Goal: Navigation & Orientation: Understand site structure

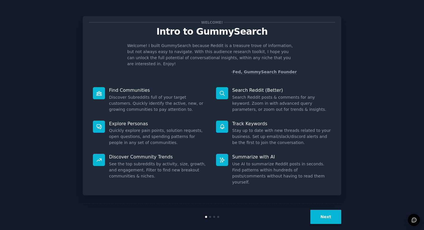
click at [328, 212] on button "Next" at bounding box center [325, 217] width 31 height 14
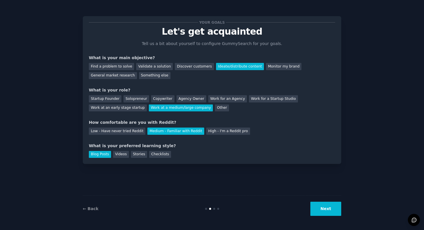
click at [328, 212] on button "Next" at bounding box center [325, 208] width 31 height 14
click at [328, 212] on div "Next" at bounding box center [298, 208] width 86 height 14
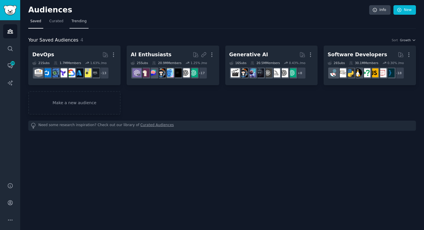
click at [77, 27] on link "Trending" at bounding box center [78, 23] width 19 height 12
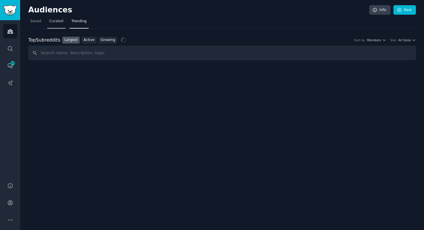
click at [52, 18] on link "Curated" at bounding box center [56, 23] width 18 height 12
